Goal: Task Accomplishment & Management: Complete application form

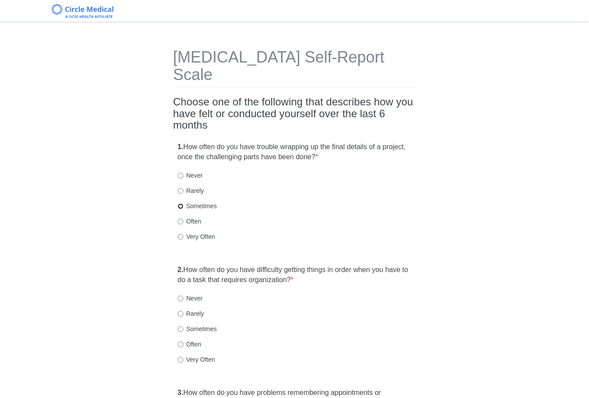
click at [180, 203] on input "Sometimes" at bounding box center [181, 206] width 6 height 6
radio input "true"
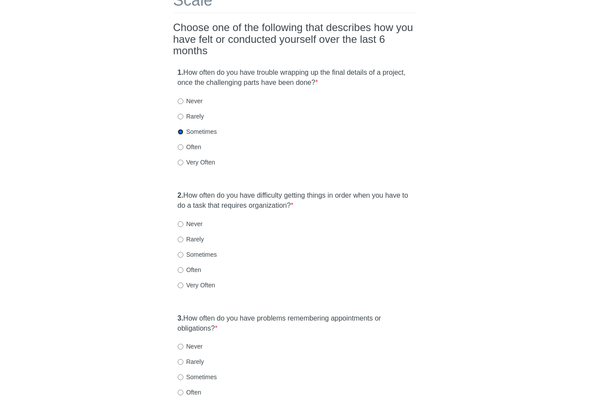
scroll to position [87, 0]
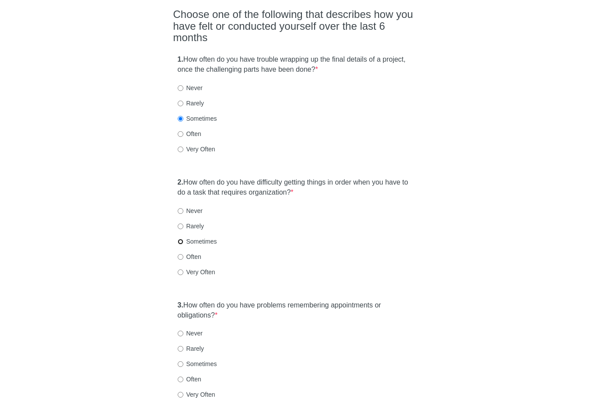
drag, startPoint x: 181, startPoint y: 223, endPoint x: 194, endPoint y: 223, distance: 13.6
click at [181, 239] on input "Sometimes" at bounding box center [181, 242] width 6 height 6
radio input "true"
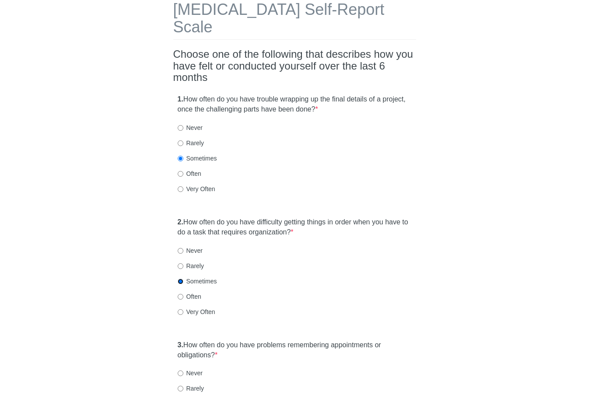
scroll to position [44, 0]
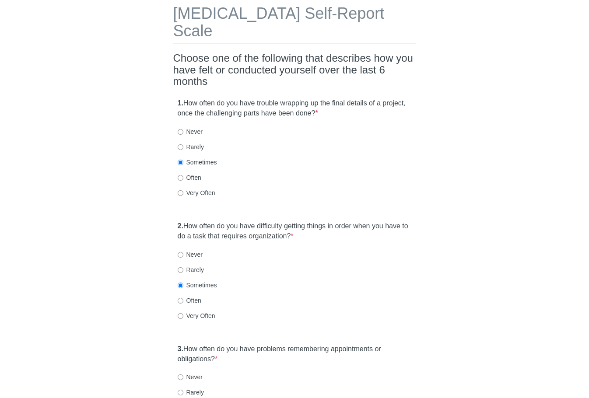
click at [293, 98] on label "1. How often do you have trouble wrapping up the final details of a project, on…" at bounding box center [295, 108] width 234 height 20
click at [181, 190] on input "Very Often" at bounding box center [181, 193] width 6 height 6
radio input "true"
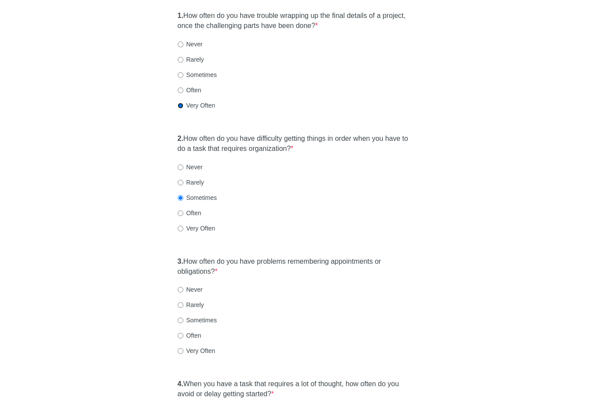
scroll to position [175, 0]
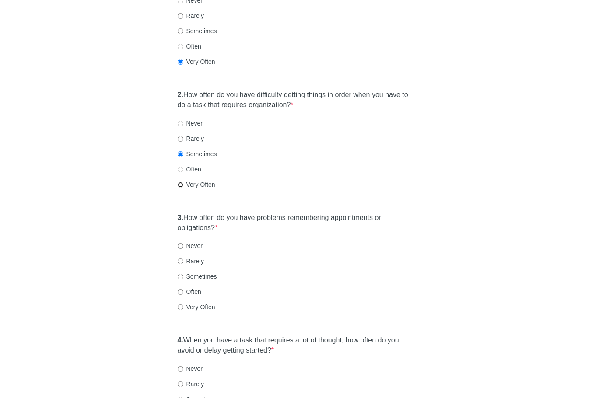
click at [183, 182] on input "Very Often" at bounding box center [181, 185] width 6 height 6
radio input "true"
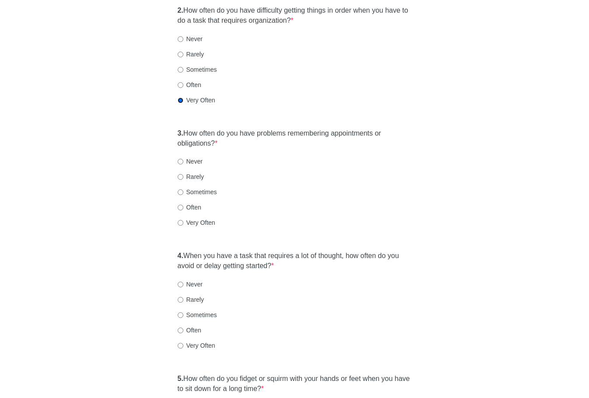
scroll to position [262, 0]
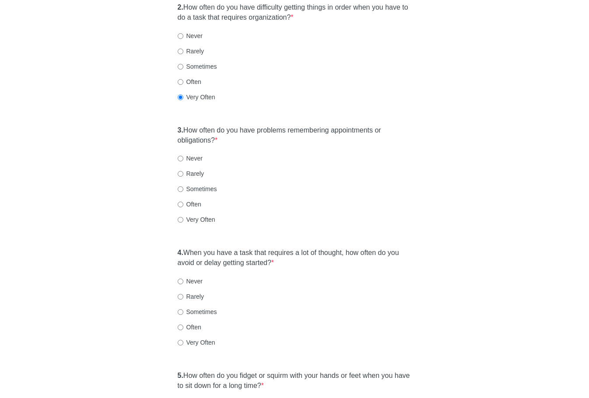
click at [198, 185] on label "Sometimes" at bounding box center [197, 189] width 39 height 9
click at [183, 186] on input "Sometimes" at bounding box center [181, 189] width 6 height 6
radio input "true"
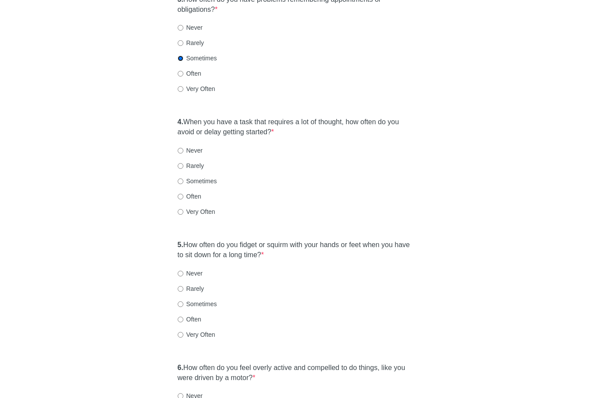
scroll to position [394, 0]
click at [181, 193] on input "Often" at bounding box center [181, 196] width 6 height 6
radio input "true"
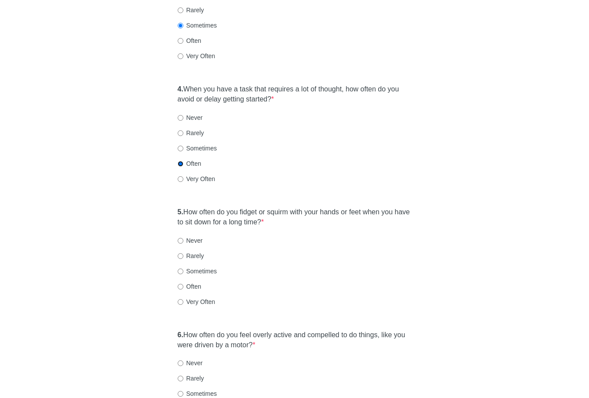
scroll to position [481, 0]
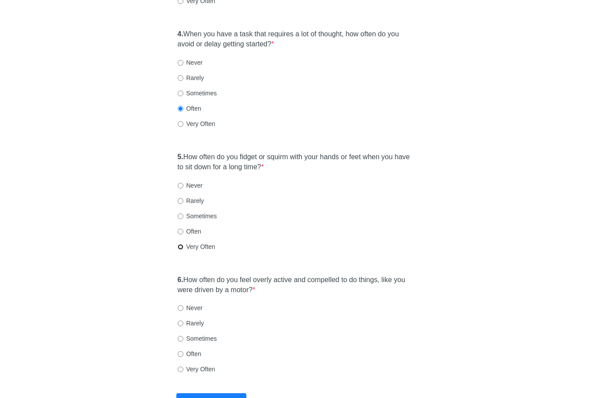
click at [182, 244] on input "Very Often" at bounding box center [181, 247] width 6 height 6
radio input "true"
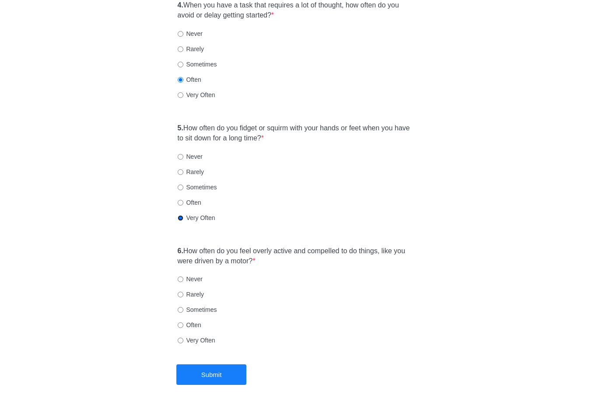
scroll to position [533, 0]
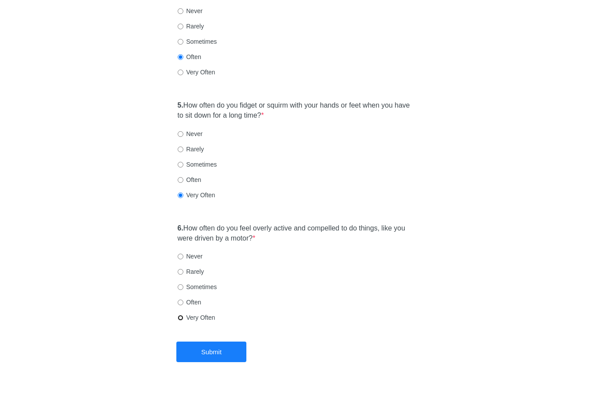
click at [178, 315] on input "Very Often" at bounding box center [181, 318] width 6 height 6
radio input "true"
click at [197, 341] on button "Submit" at bounding box center [211, 351] width 70 height 21
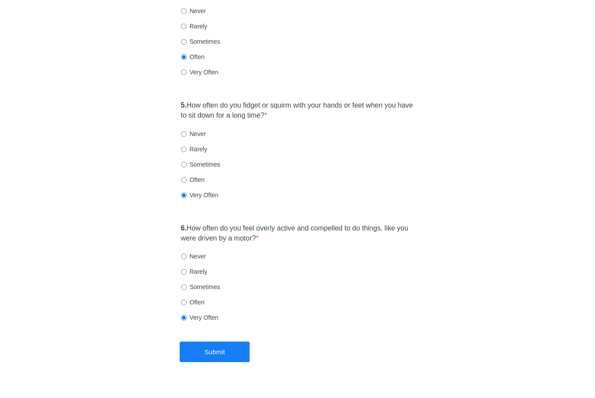
scroll to position [0, 0]
